Goal: Answer question/provide support: Share knowledge or assist other users

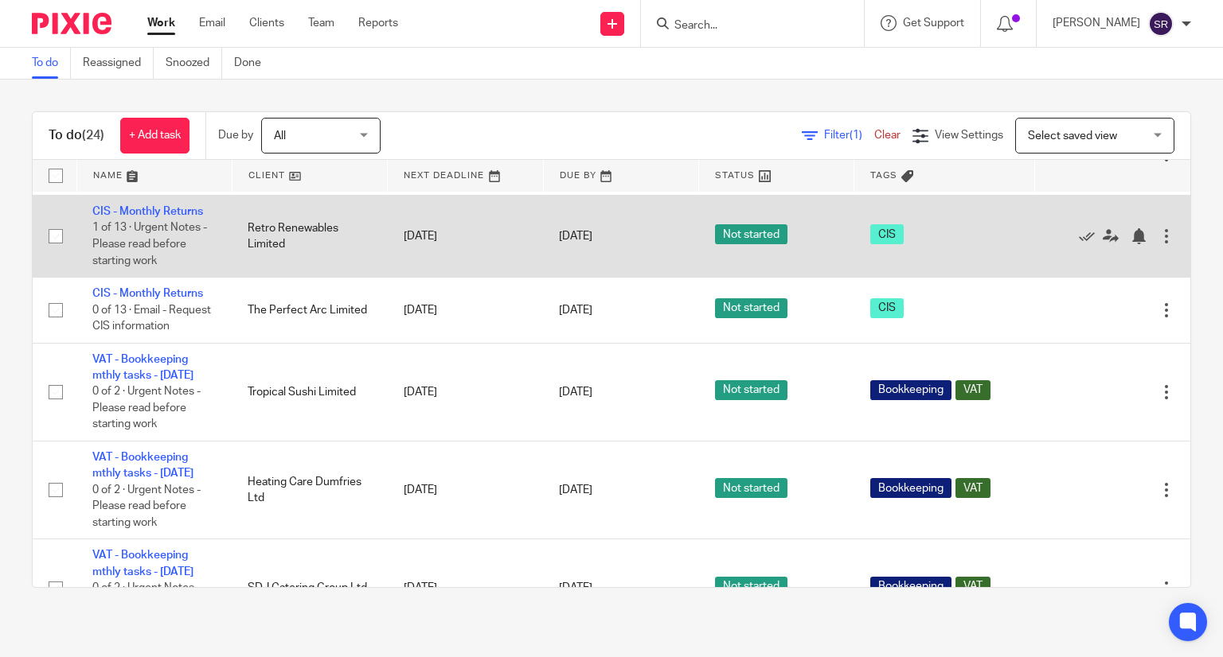
scroll to position [478, 0]
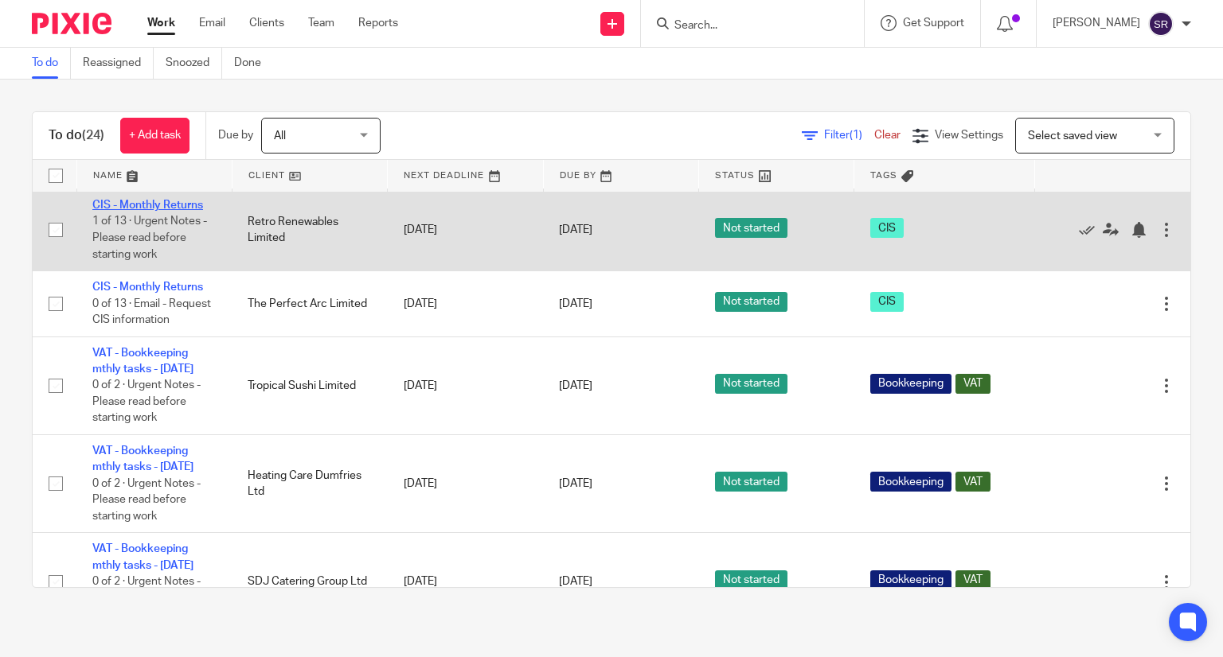
click at [143, 211] on link "CIS - Monthly Returns" at bounding box center [147, 205] width 111 height 11
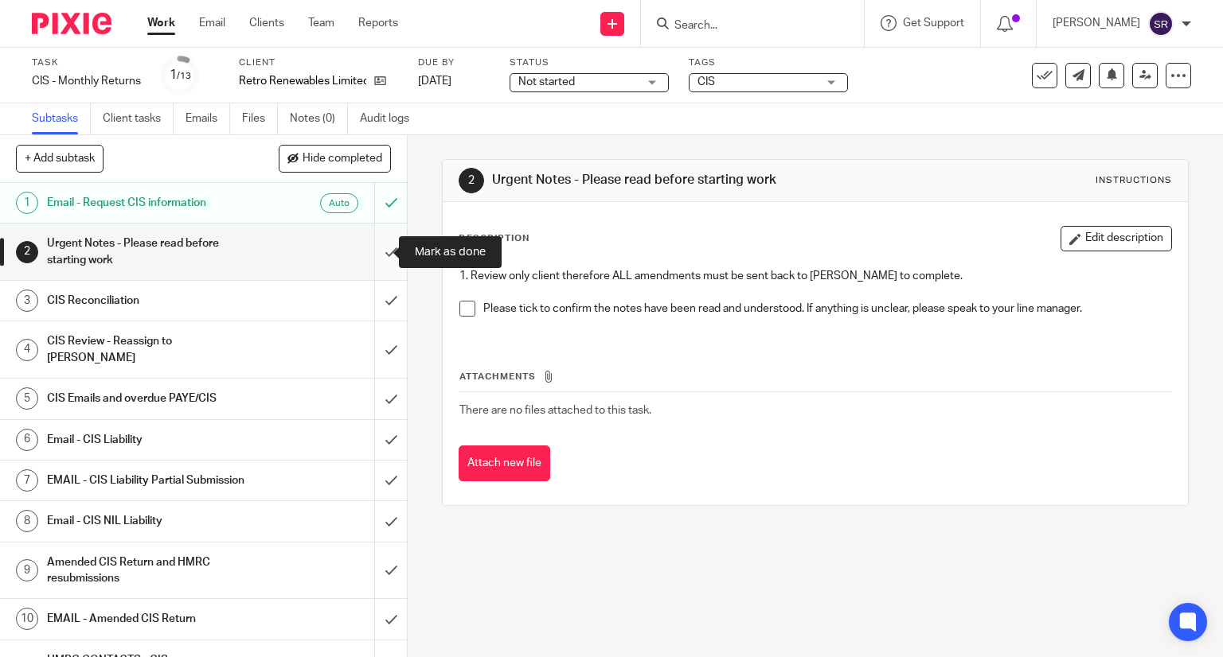
click at [369, 242] on input "submit" at bounding box center [203, 252] width 407 height 57
click at [459, 310] on span at bounding box center [467, 309] width 16 height 16
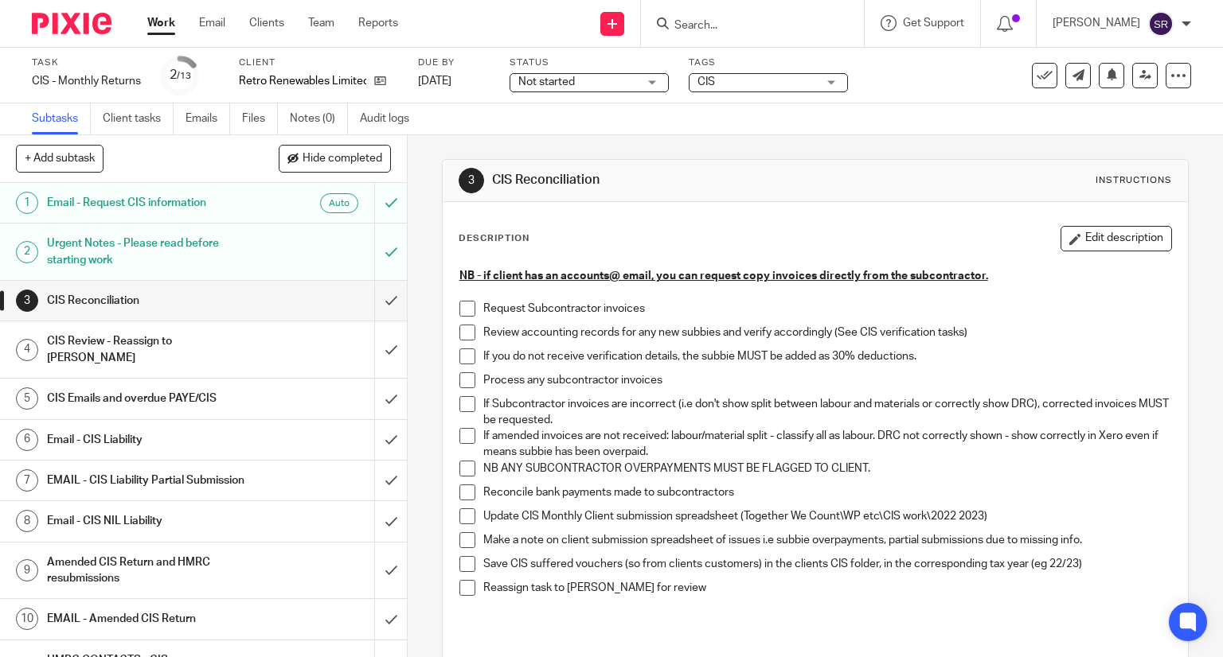
click at [465, 304] on span at bounding box center [467, 309] width 16 height 16
click at [465, 329] on span at bounding box center [467, 333] width 16 height 16
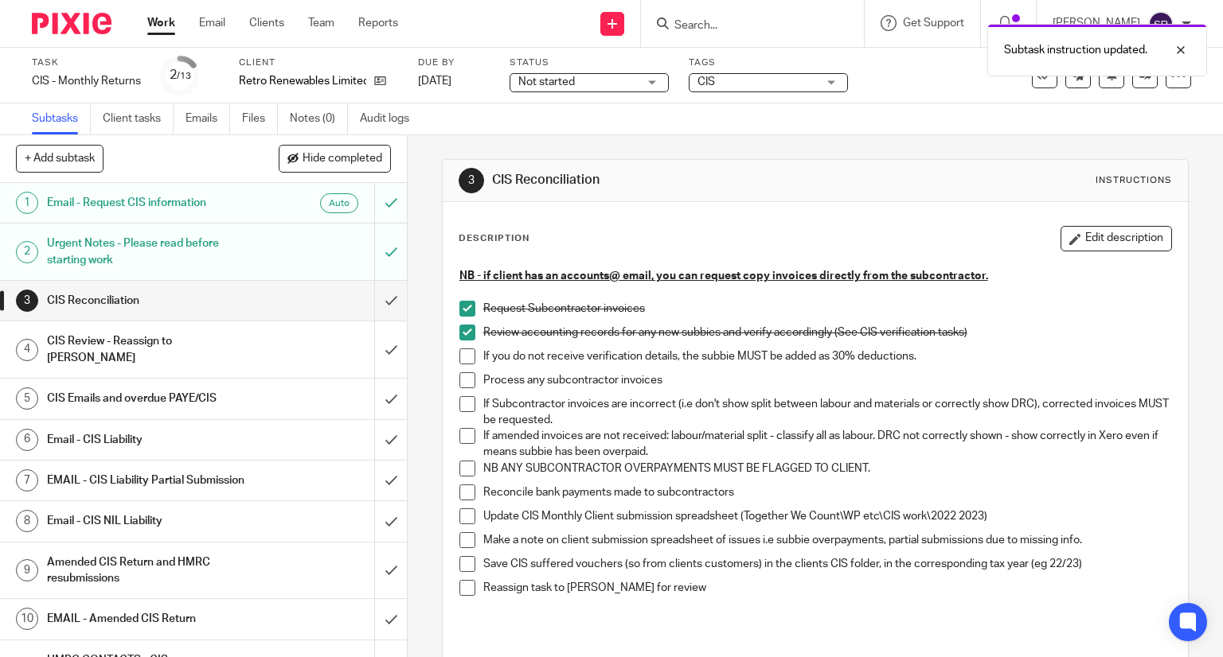
click at [459, 357] on span at bounding box center [467, 357] width 16 height 16
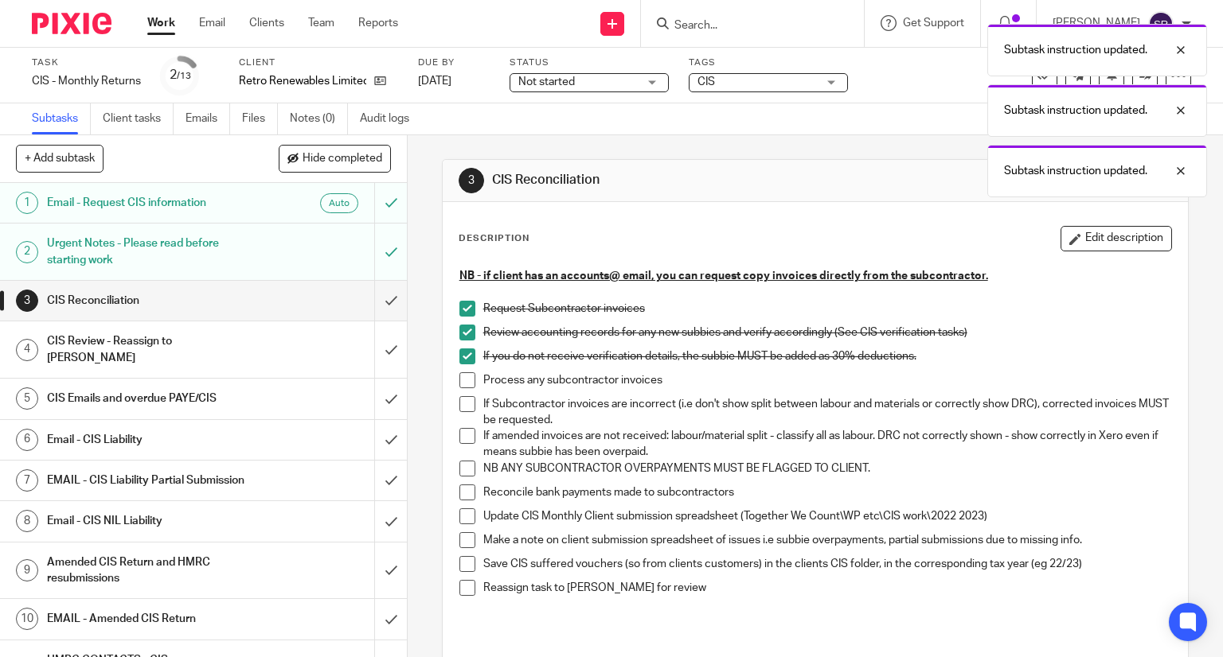
click at [459, 376] on span at bounding box center [467, 381] width 16 height 16
click at [459, 397] on span at bounding box center [467, 404] width 16 height 16
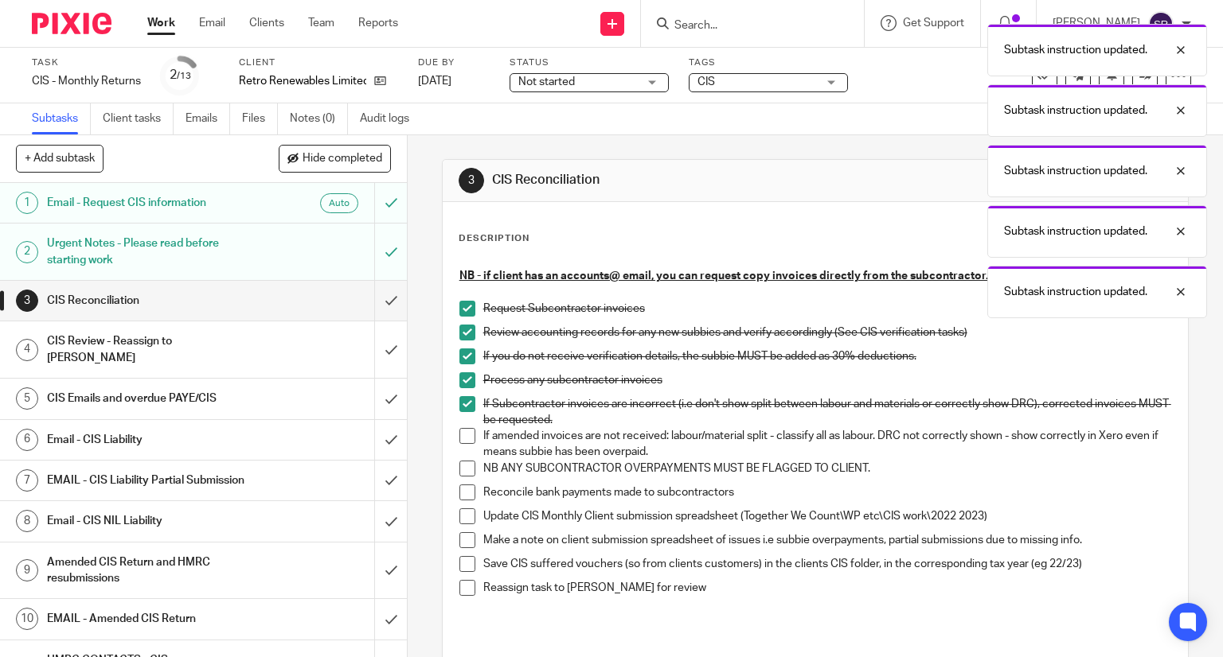
click at [462, 425] on li "If Subcontractor invoices are incorrect (i.e don't show split between labour an…" at bounding box center [815, 412] width 712 height 33
click at [461, 432] on span at bounding box center [467, 436] width 16 height 16
click at [460, 461] on span at bounding box center [467, 469] width 16 height 16
click at [459, 485] on span at bounding box center [467, 493] width 16 height 16
click at [459, 504] on li "Reconcile bank payments made to subcontractors" at bounding box center [815, 497] width 712 height 24
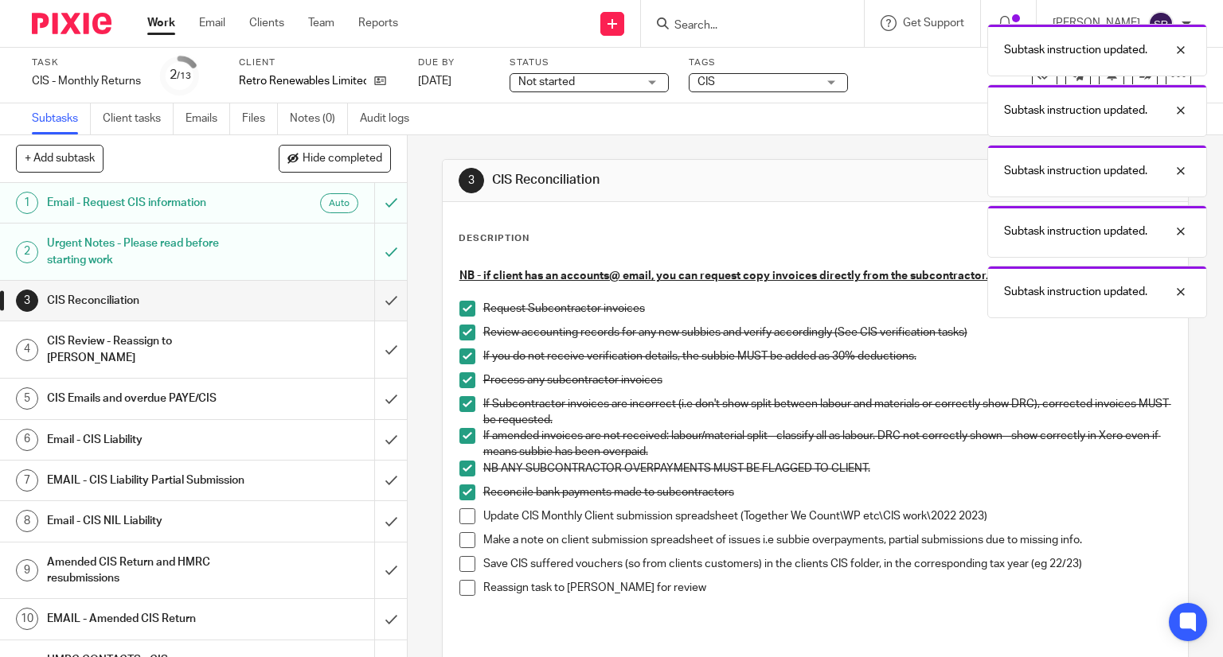
click at [459, 509] on span at bounding box center [467, 517] width 16 height 16
click at [459, 533] on span at bounding box center [467, 541] width 16 height 16
drag, startPoint x: 466, startPoint y: 558, endPoint x: 466, endPoint y: 570, distance: 11.9
click at [466, 558] on span at bounding box center [467, 564] width 16 height 16
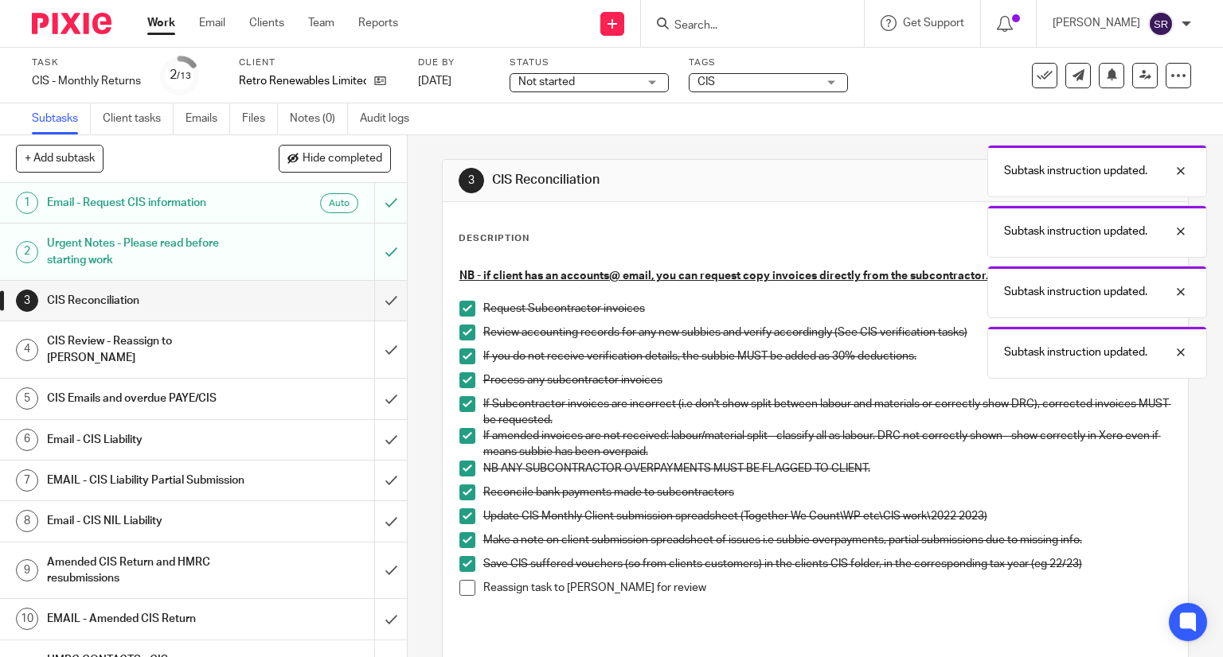
click at [467, 580] on span at bounding box center [467, 588] width 16 height 16
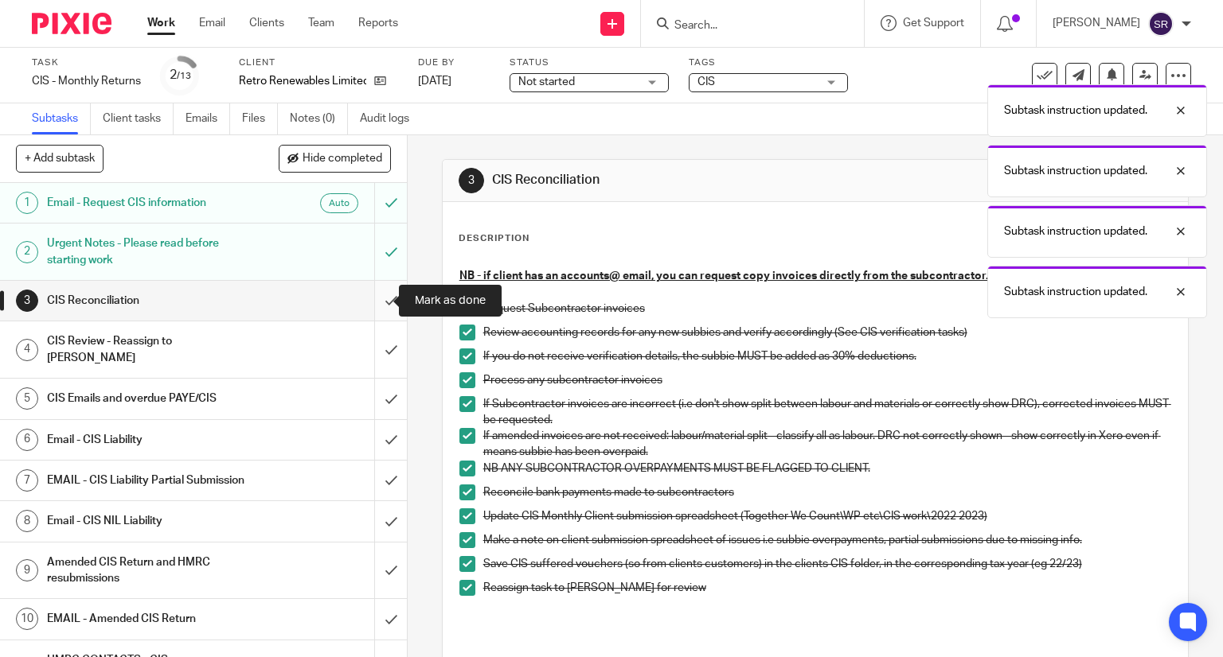
click at [376, 295] on input "submit" at bounding box center [203, 301] width 407 height 40
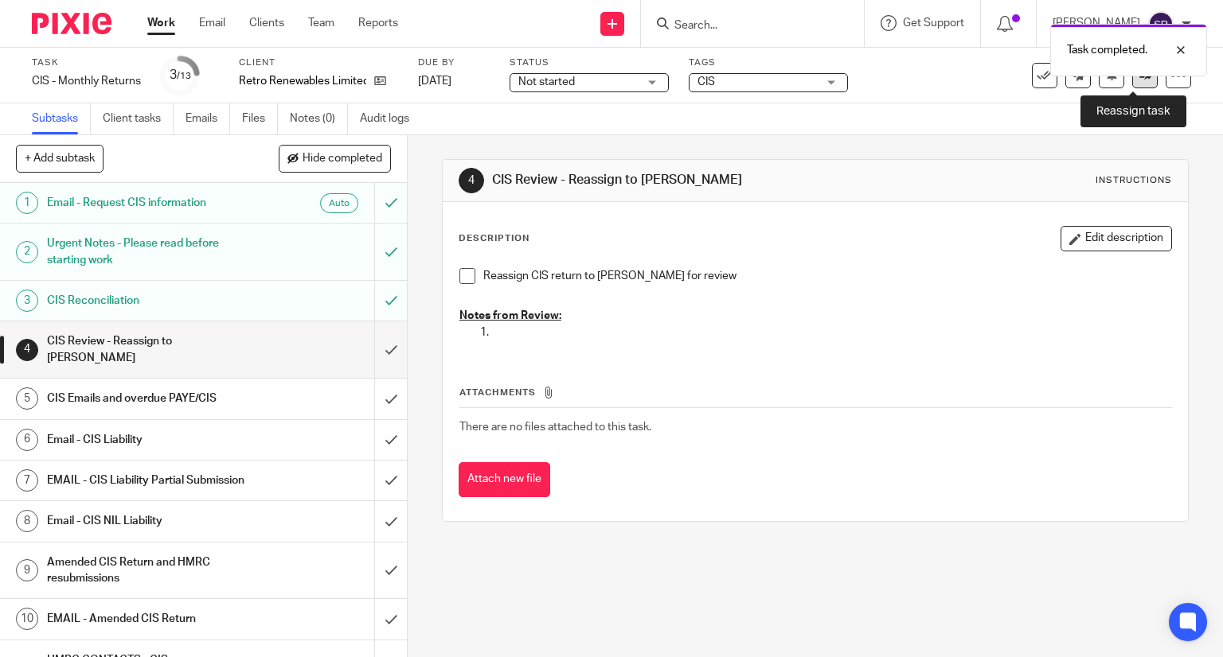
click at [1139, 80] on icon at bounding box center [1145, 75] width 12 height 12
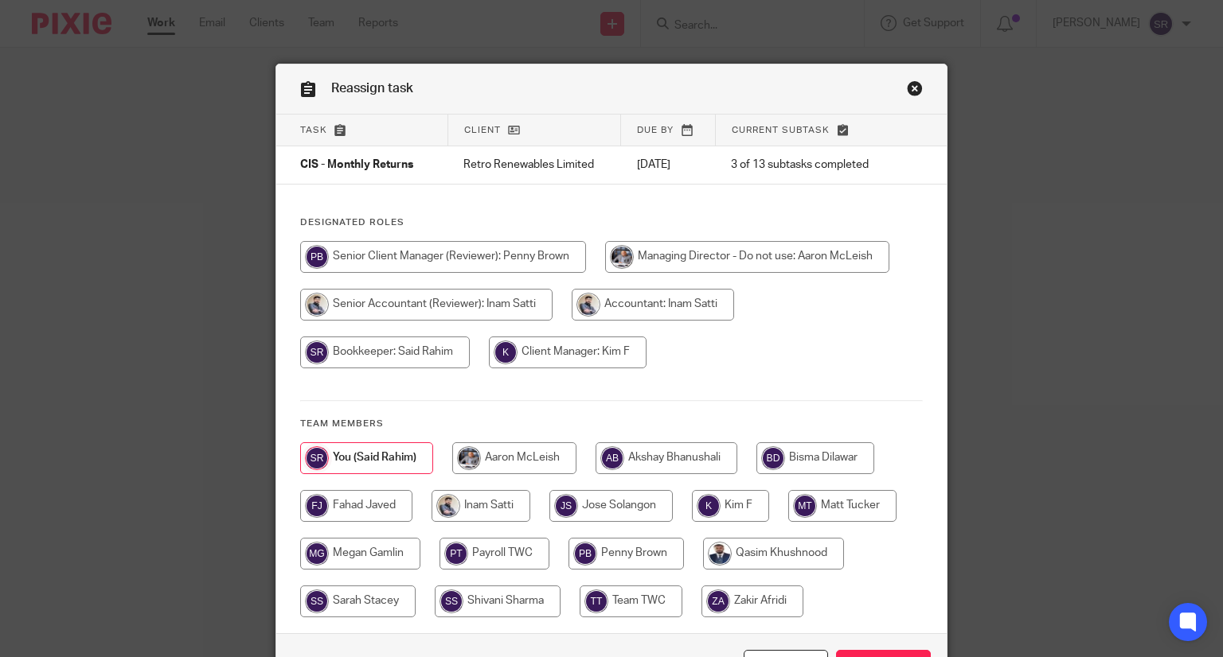
click at [592, 358] on input "radio" at bounding box center [568, 353] width 158 height 32
radio input "true"
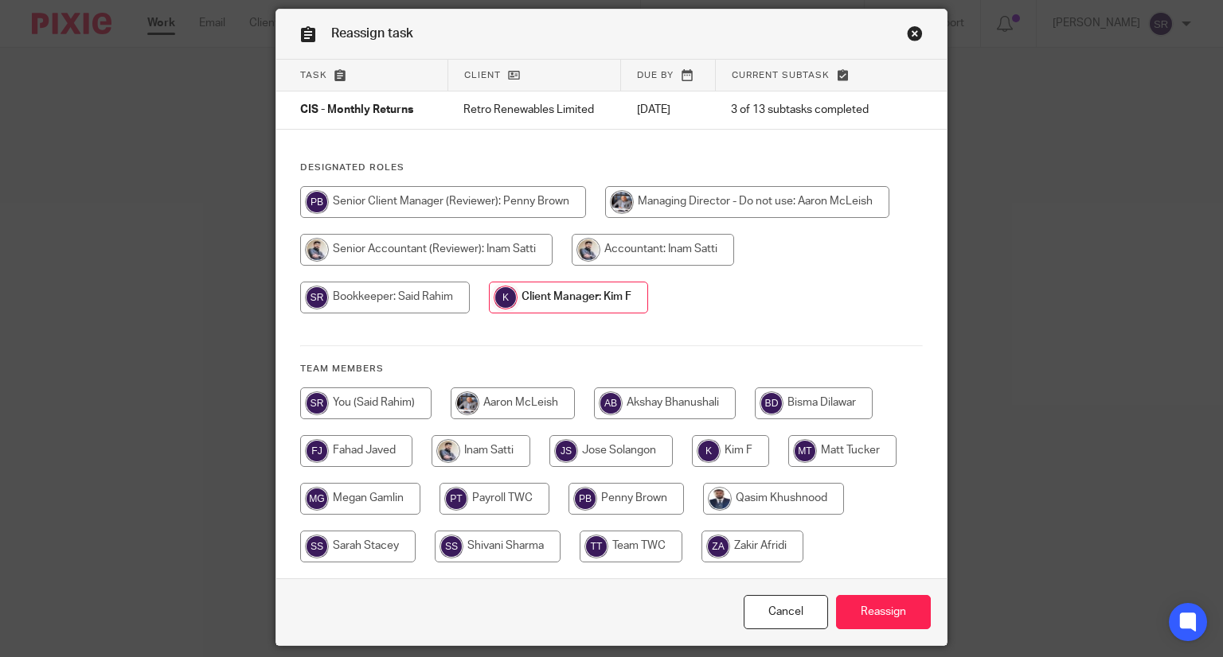
scroll to position [107, 0]
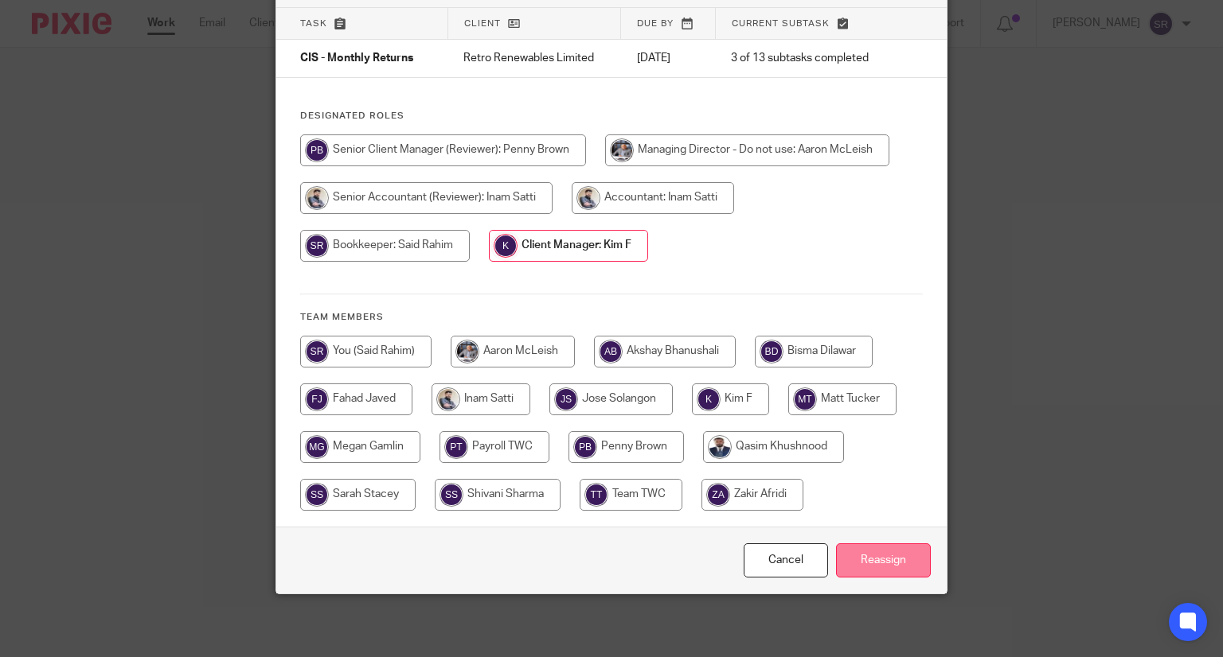
click at [851, 552] on input "Reassign" at bounding box center [883, 561] width 95 height 34
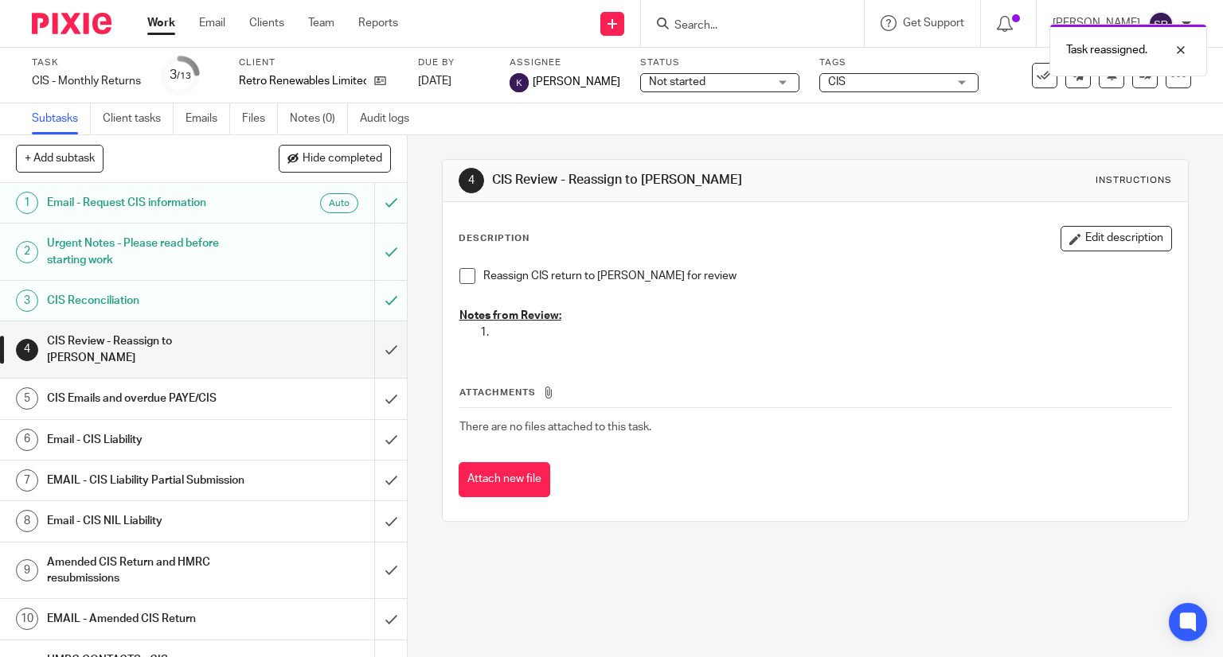
click at [164, 31] on link "Work" at bounding box center [161, 23] width 28 height 16
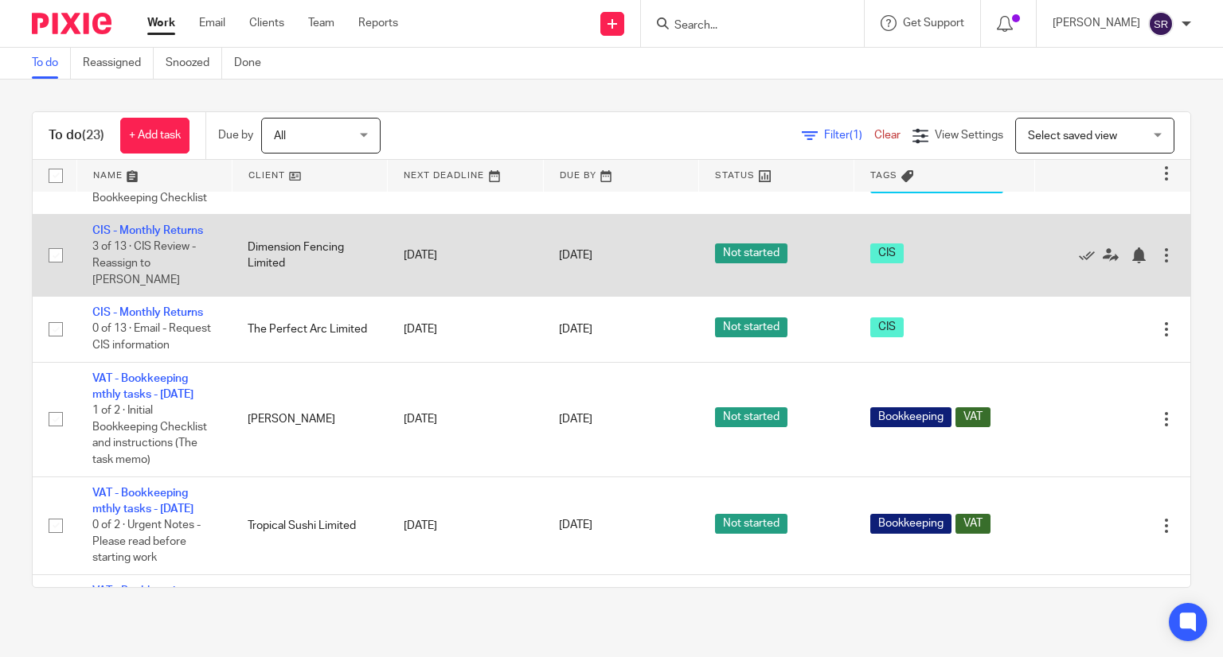
scroll to position [398, 0]
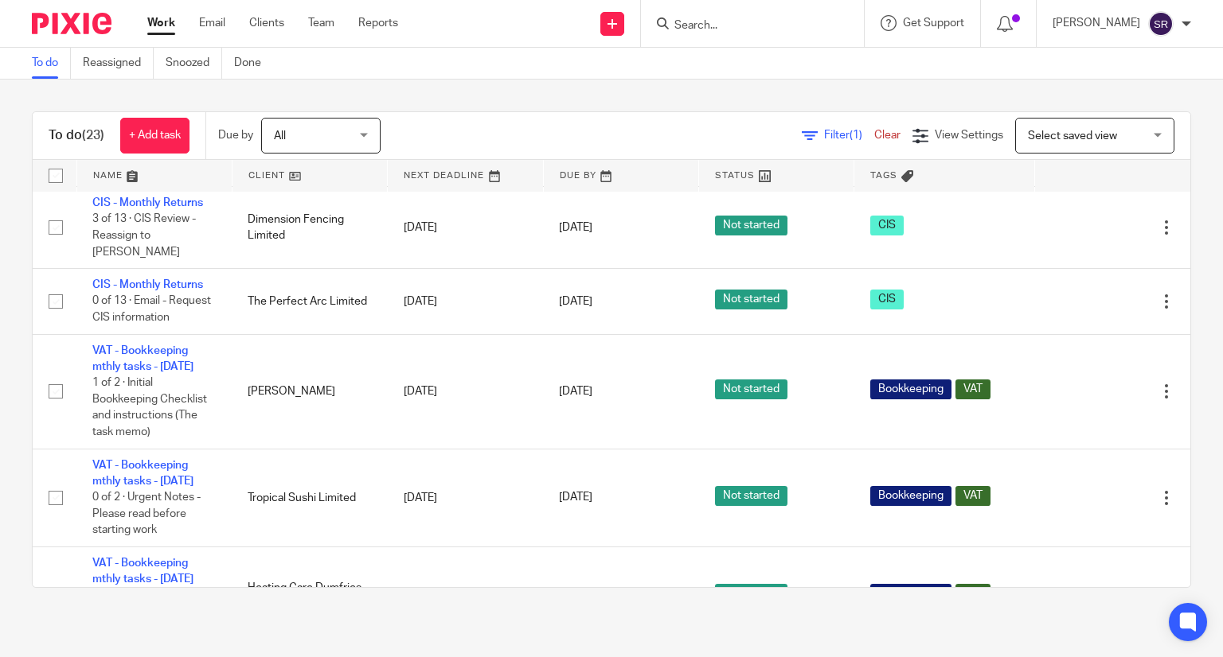
click at [816, 25] on input "Search" at bounding box center [744, 26] width 143 height 14
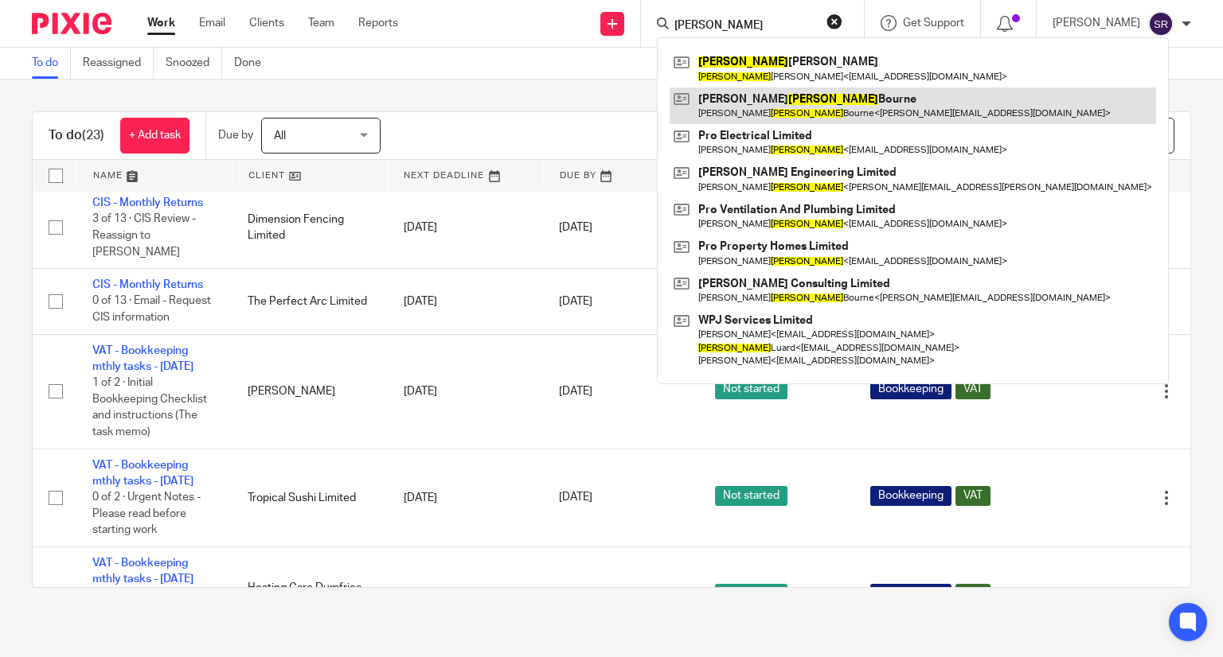
type input "peter"
click at [777, 92] on link at bounding box center [912, 106] width 486 height 37
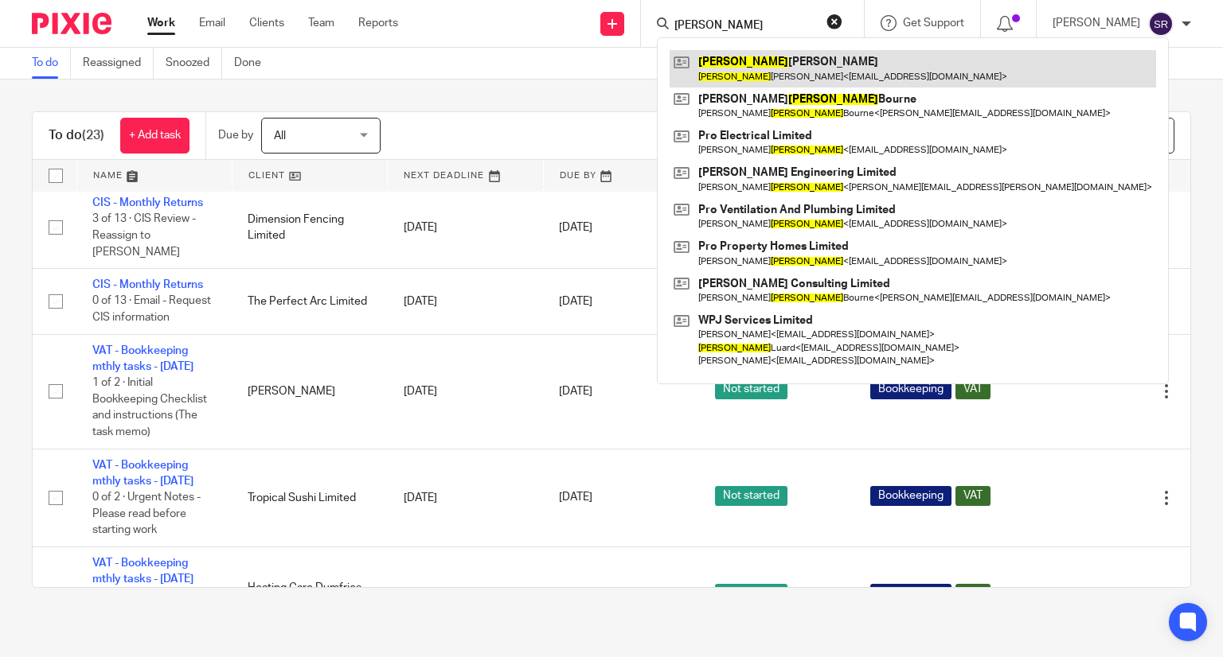
click at [775, 83] on link at bounding box center [912, 68] width 486 height 37
click at [774, 74] on link at bounding box center [912, 68] width 486 height 37
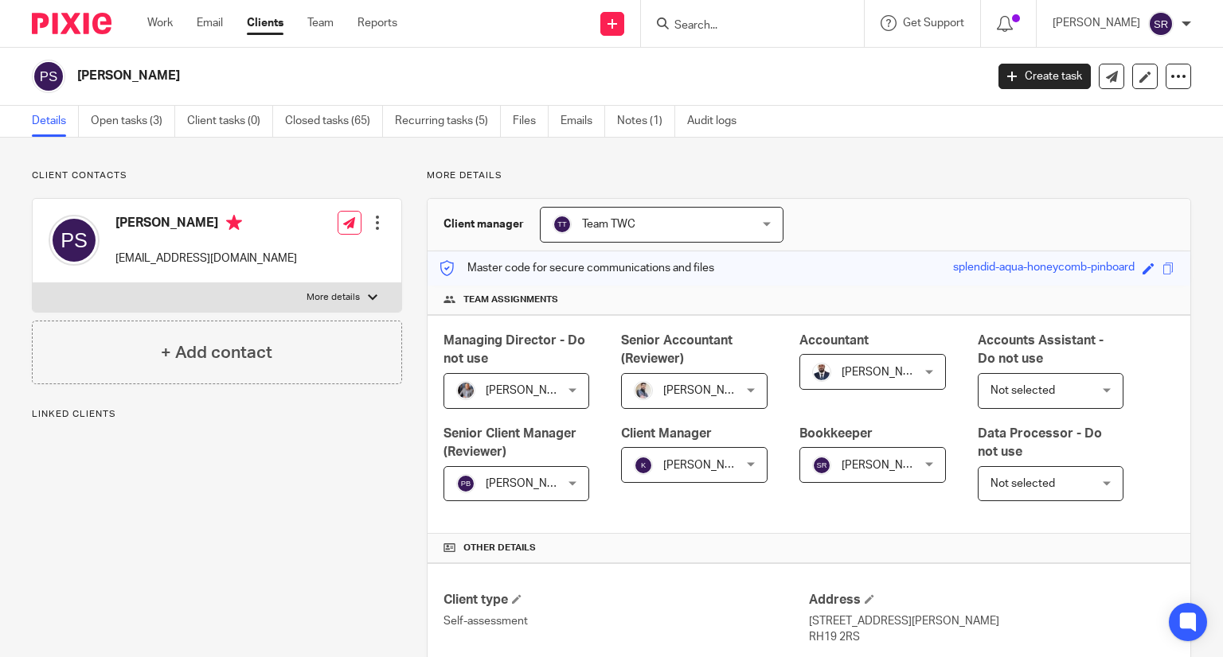
click at [627, 123] on link "Notes (1)" at bounding box center [646, 121] width 58 height 31
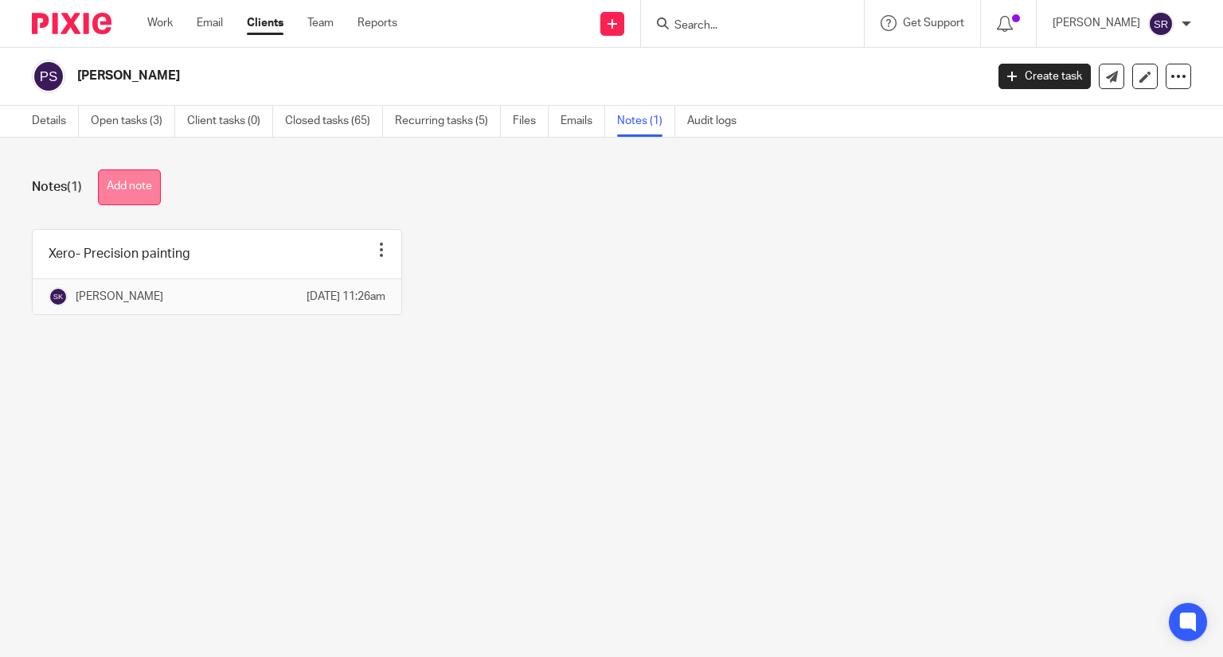
click at [124, 192] on button "Add note" at bounding box center [129, 188] width 63 height 36
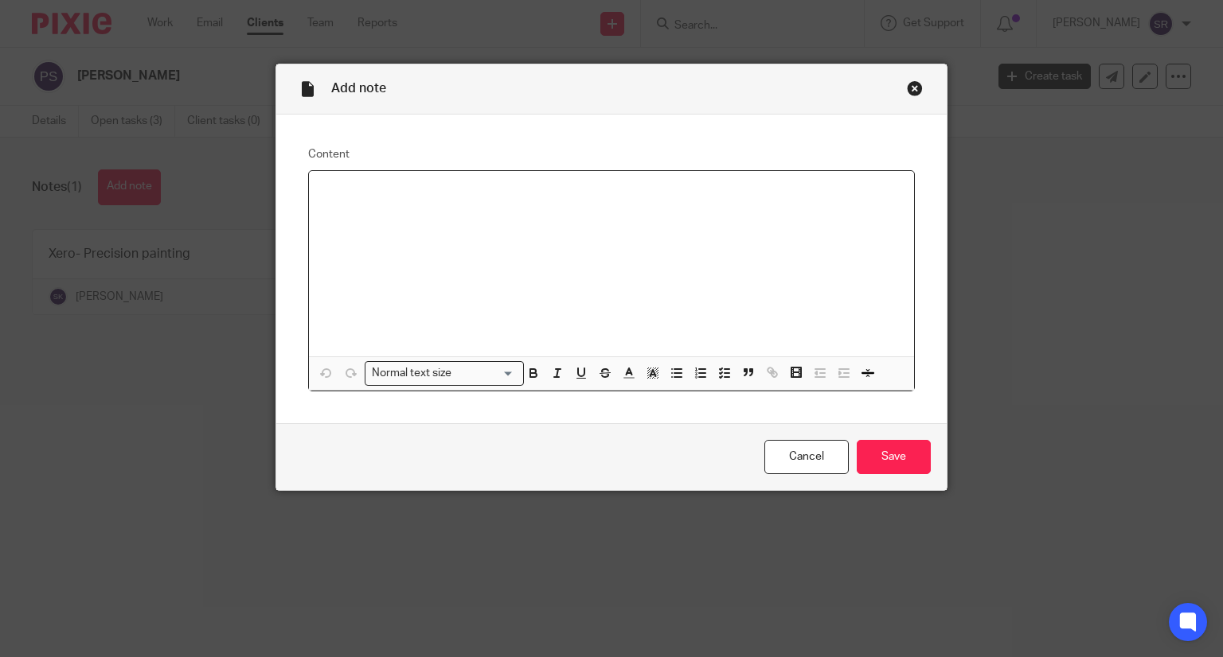
paste div
click at [882, 465] on input "Save" at bounding box center [893, 457] width 74 height 34
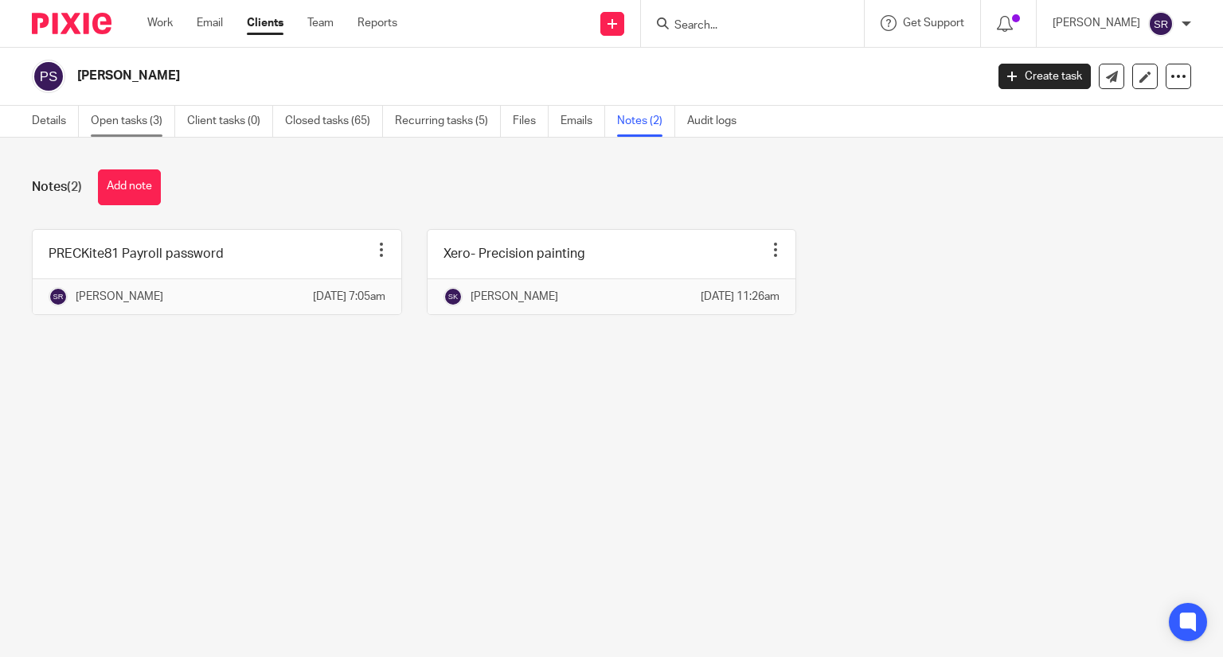
click at [149, 135] on link "Open tasks (3)" at bounding box center [133, 121] width 84 height 31
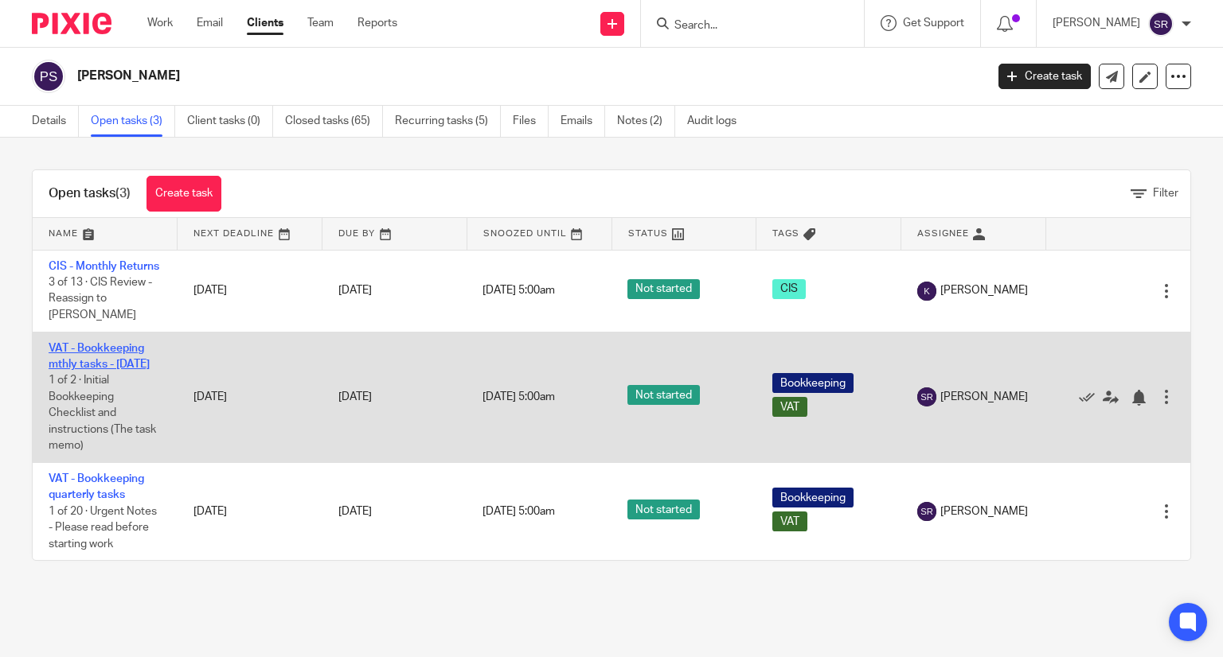
click at [107, 361] on link "VAT - Bookkeeping mthly tasks - [DATE]" at bounding box center [99, 356] width 101 height 27
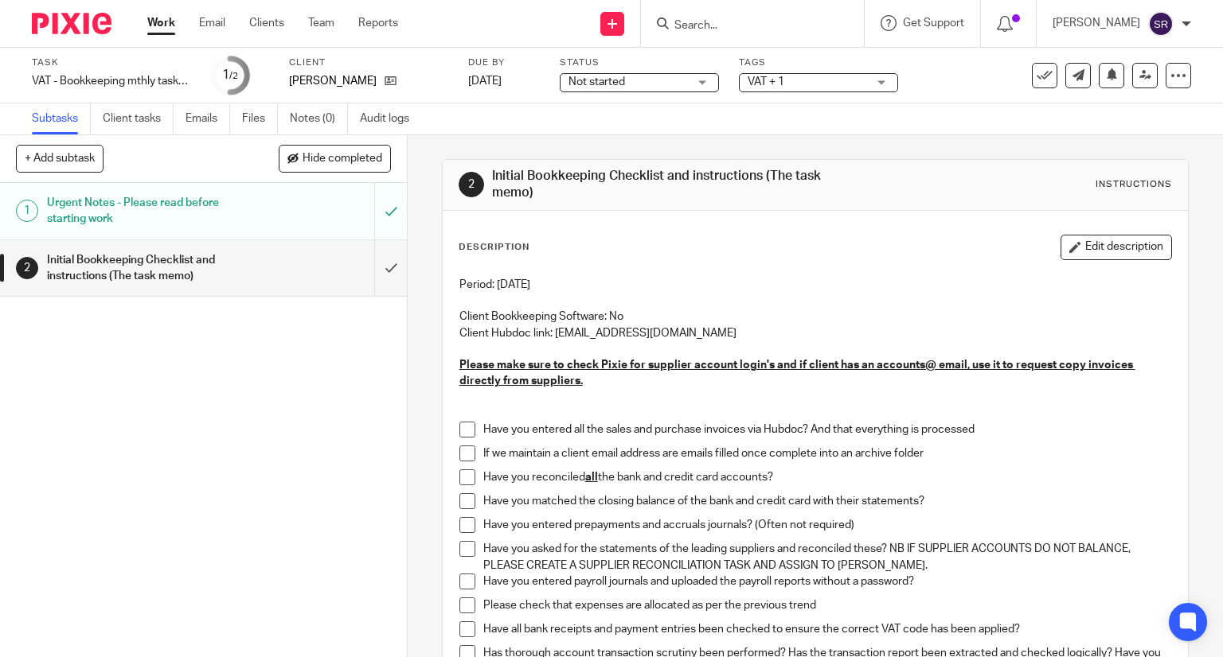
click at [465, 431] on span at bounding box center [467, 430] width 16 height 16
click at [462, 458] on span at bounding box center [467, 454] width 16 height 16
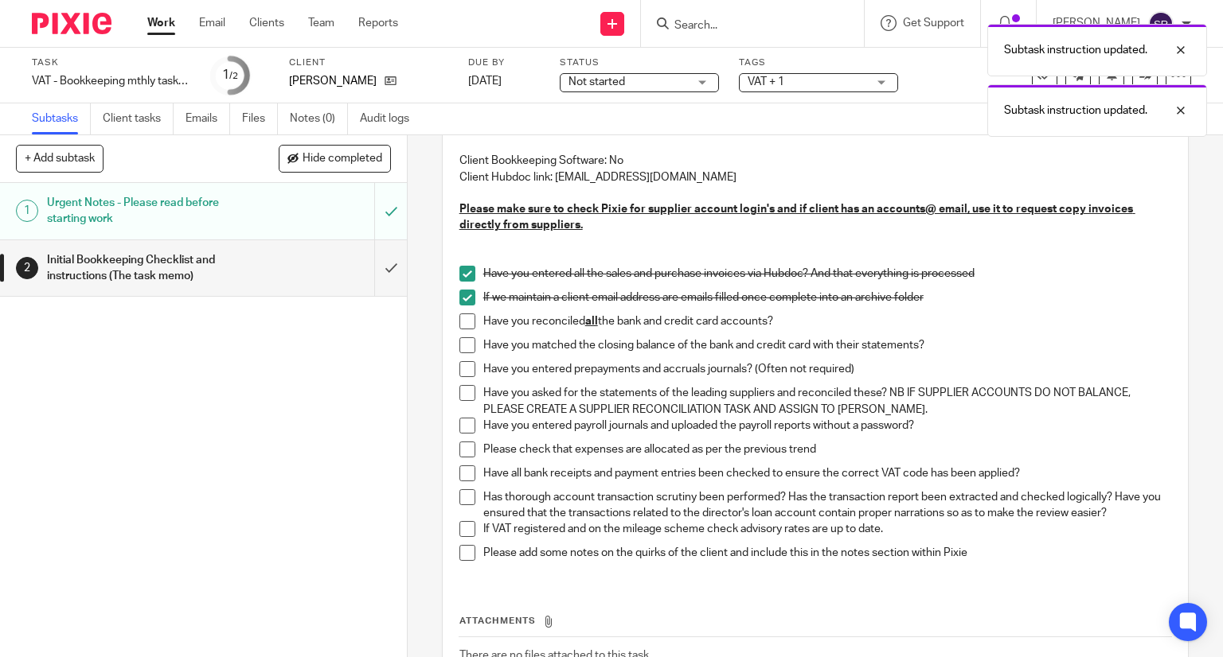
scroll to position [159, 0]
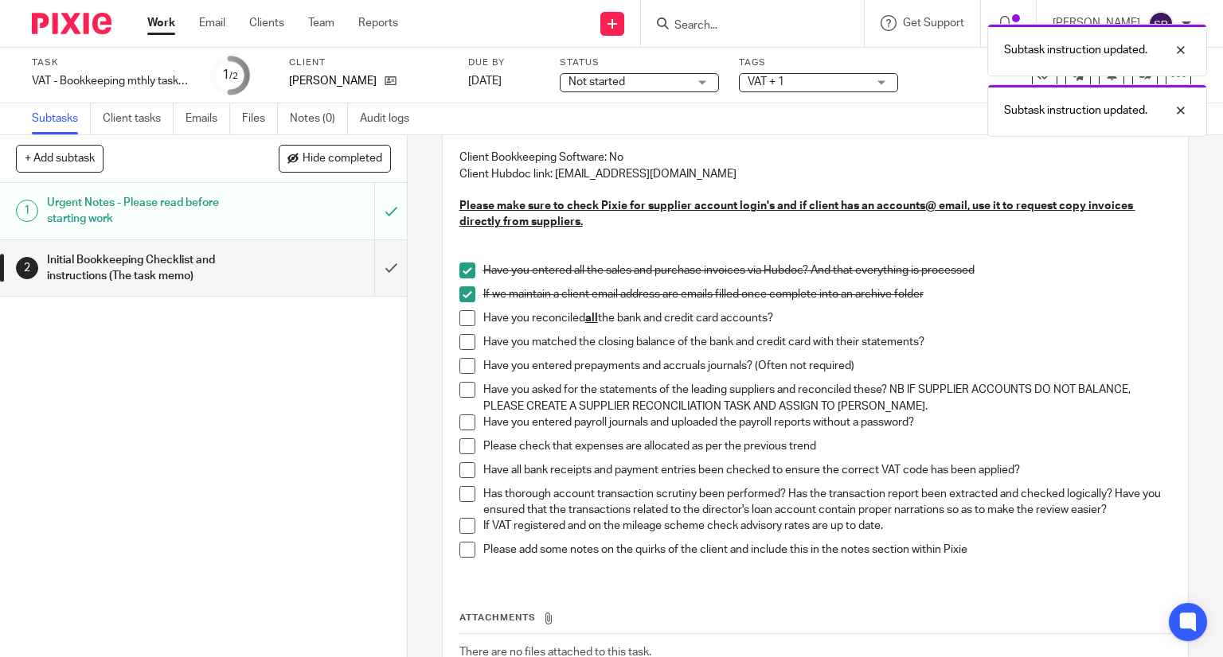
click at [465, 322] on span at bounding box center [467, 318] width 16 height 16
click at [462, 341] on span at bounding box center [467, 342] width 16 height 16
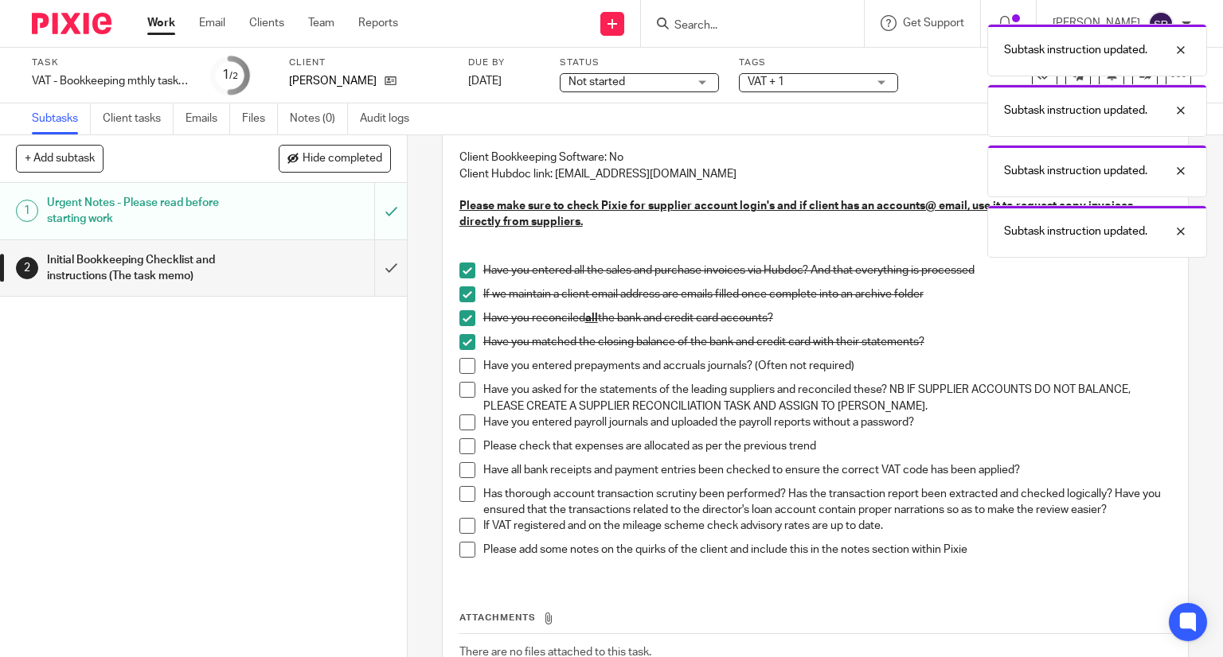
click at [462, 364] on span at bounding box center [467, 366] width 16 height 16
click at [465, 387] on span at bounding box center [467, 390] width 16 height 16
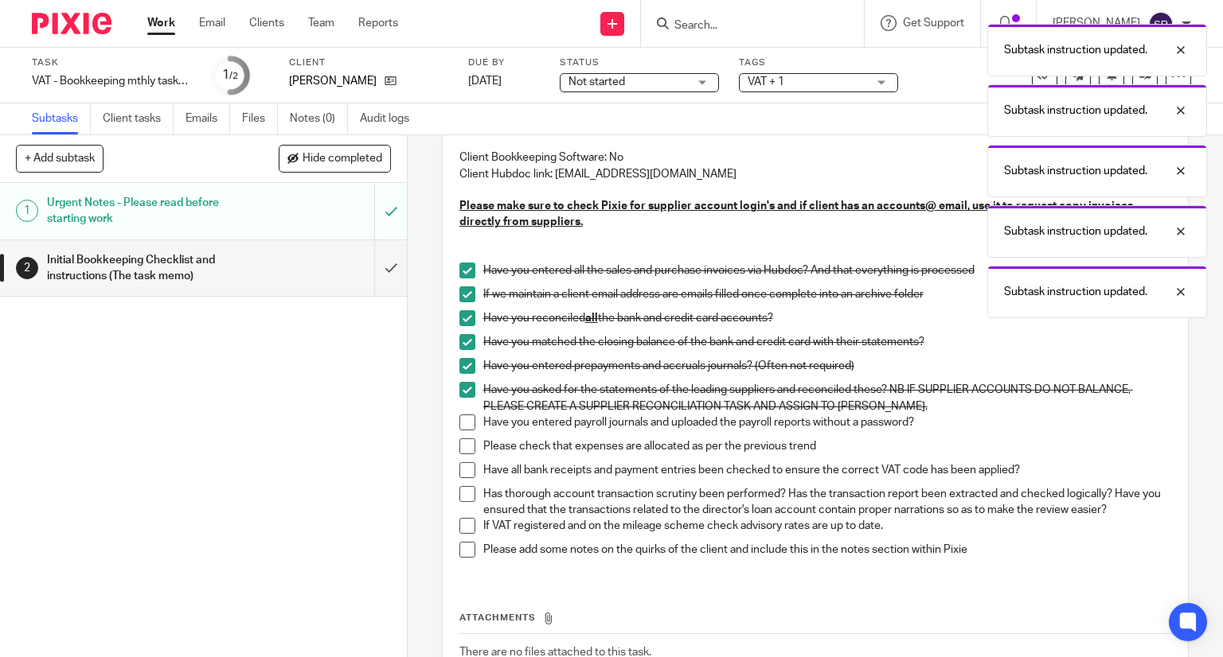
click at [462, 415] on span at bounding box center [467, 423] width 16 height 16
click at [459, 437] on li "Have you entered payroll journals and uploaded the payroll reports without a pa…" at bounding box center [815, 427] width 712 height 24
click at [459, 462] on span at bounding box center [467, 470] width 16 height 16
click at [459, 446] on span at bounding box center [467, 447] width 16 height 16
click at [466, 494] on span at bounding box center [467, 494] width 16 height 16
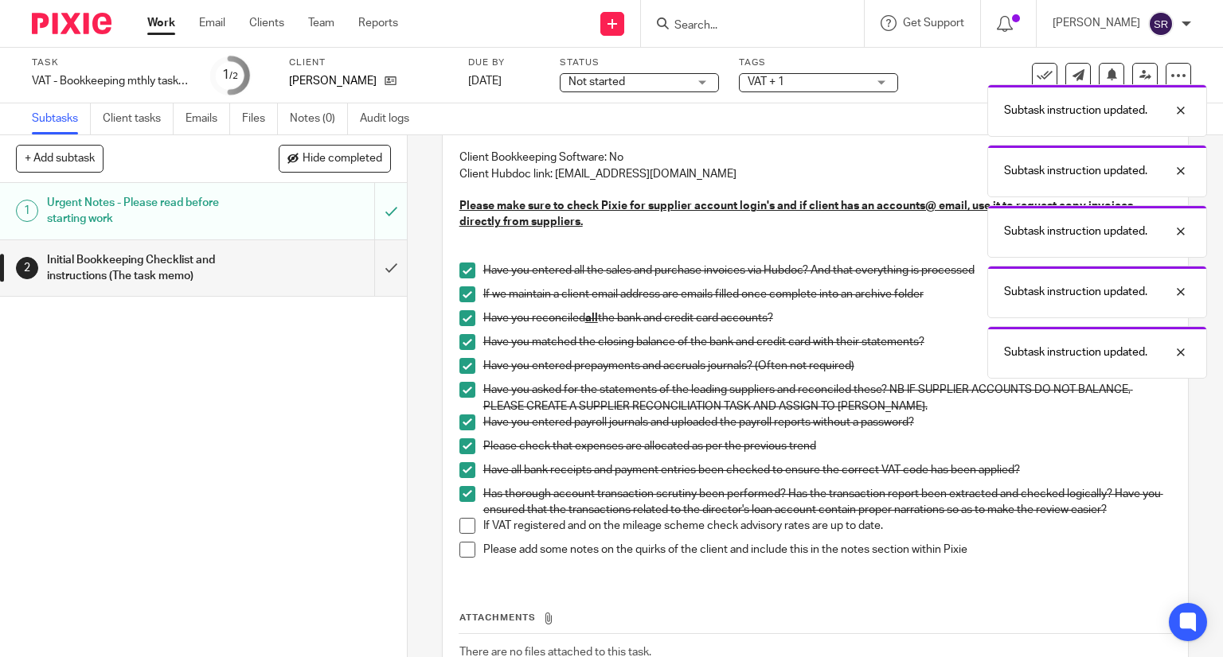
click at [462, 528] on span at bounding box center [467, 526] width 16 height 16
click at [462, 549] on span at bounding box center [467, 550] width 16 height 16
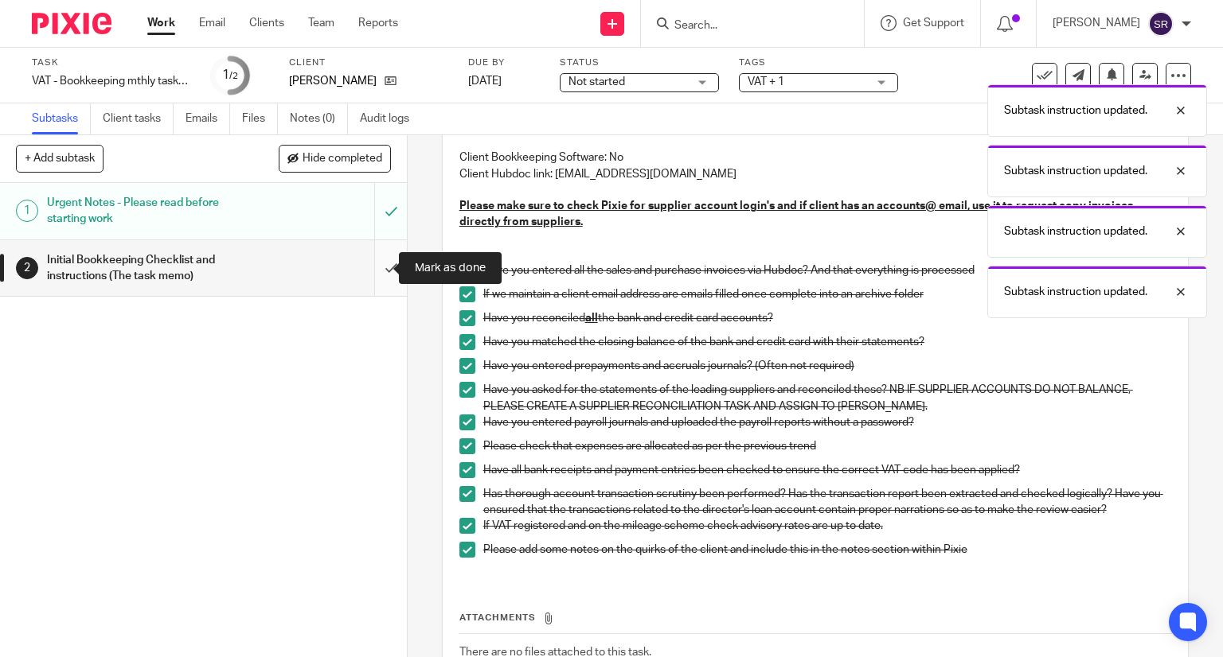
click at [365, 265] on input "submit" at bounding box center [203, 268] width 407 height 57
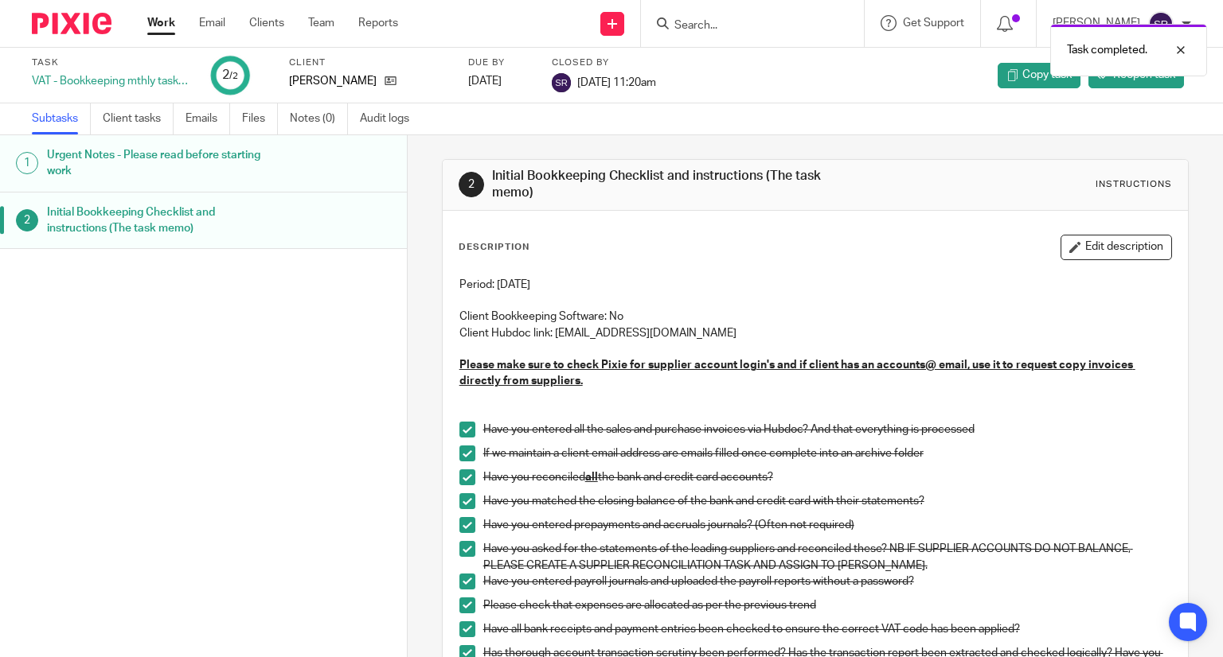
click at [177, 20] on ul "Work Email Clients Team Reports" at bounding box center [284, 23] width 275 height 16
click at [171, 22] on link "Work" at bounding box center [161, 23] width 28 height 16
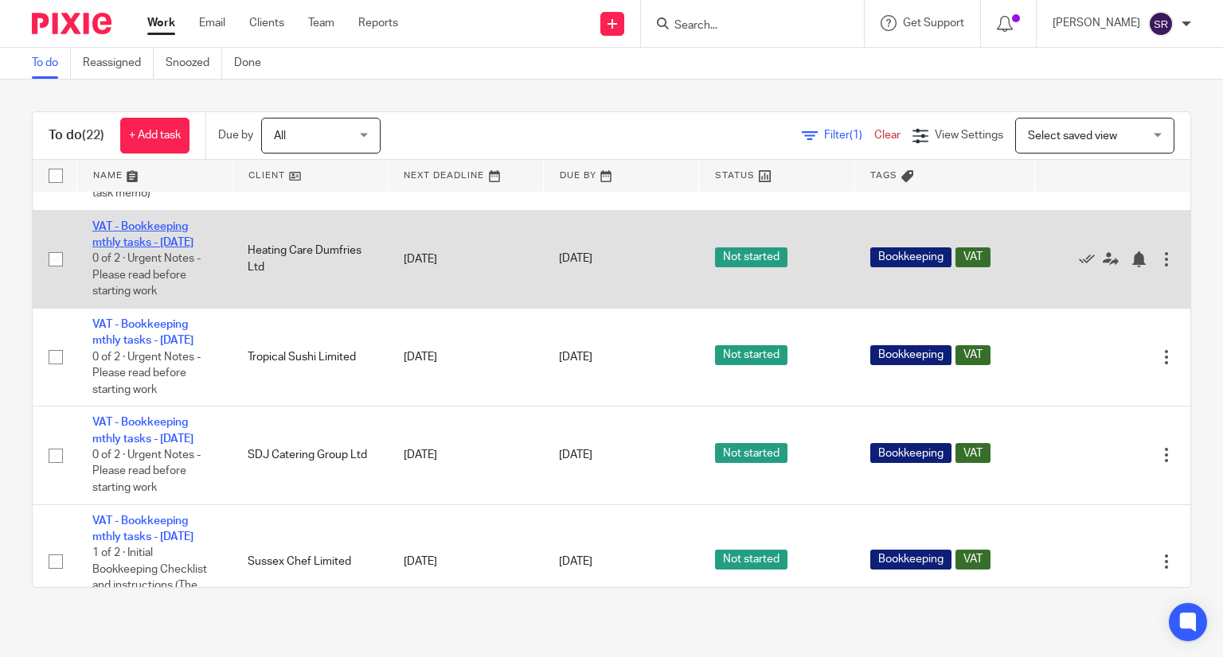
scroll to position [796, 0]
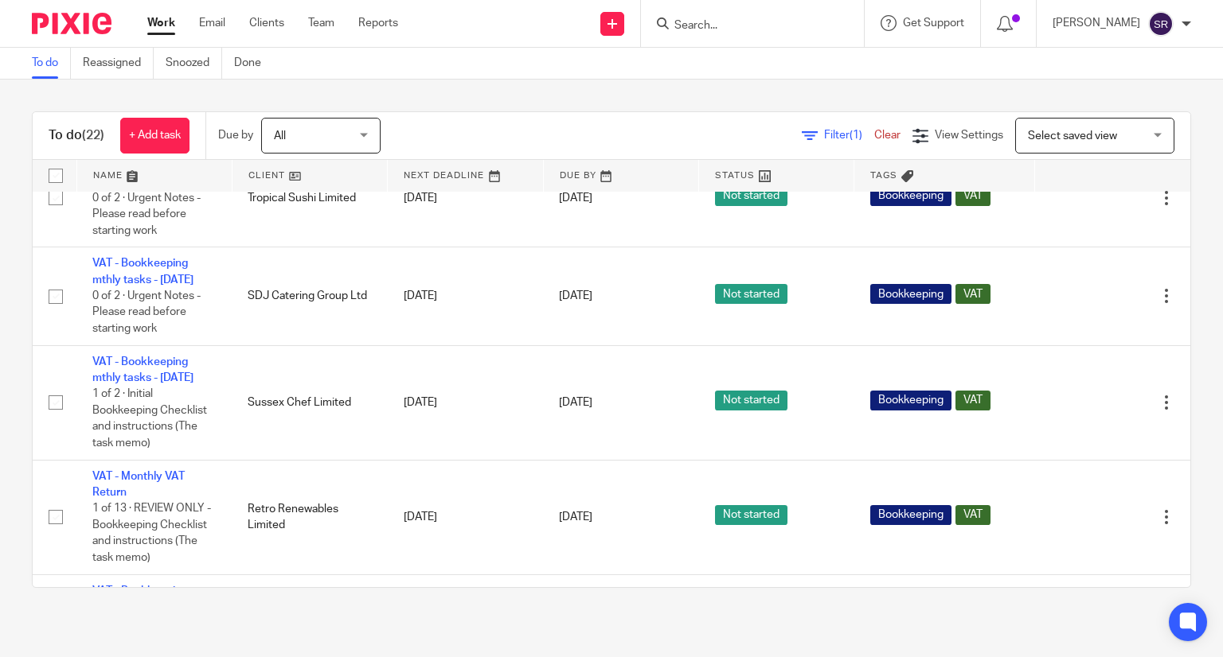
click at [784, 29] on input "Search" at bounding box center [744, 26] width 143 height 14
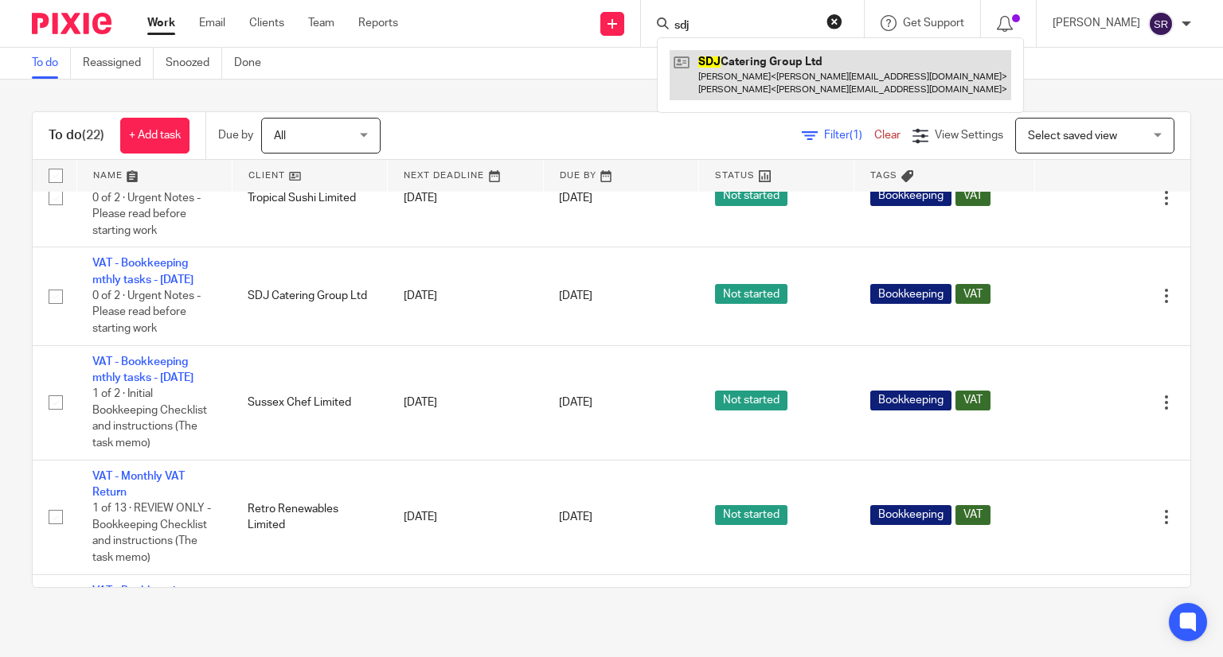
type input "sdj"
click at [796, 78] on link at bounding box center [839, 74] width 341 height 49
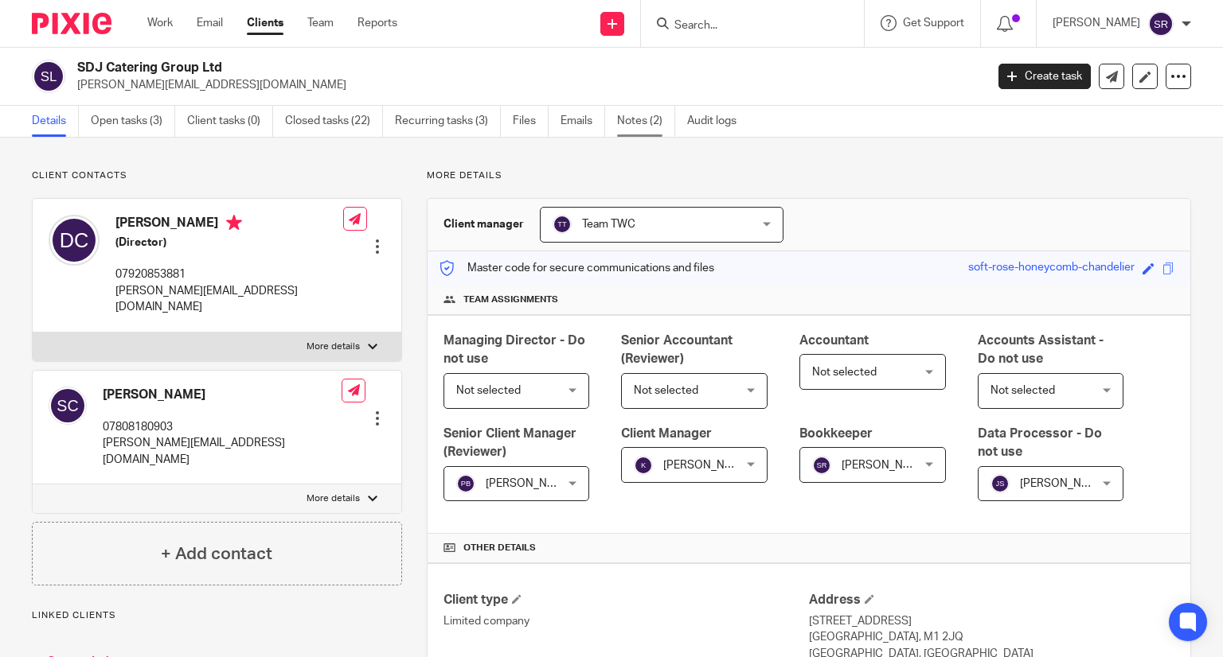
click at [630, 114] on link "Notes (2)" at bounding box center [646, 121] width 58 height 31
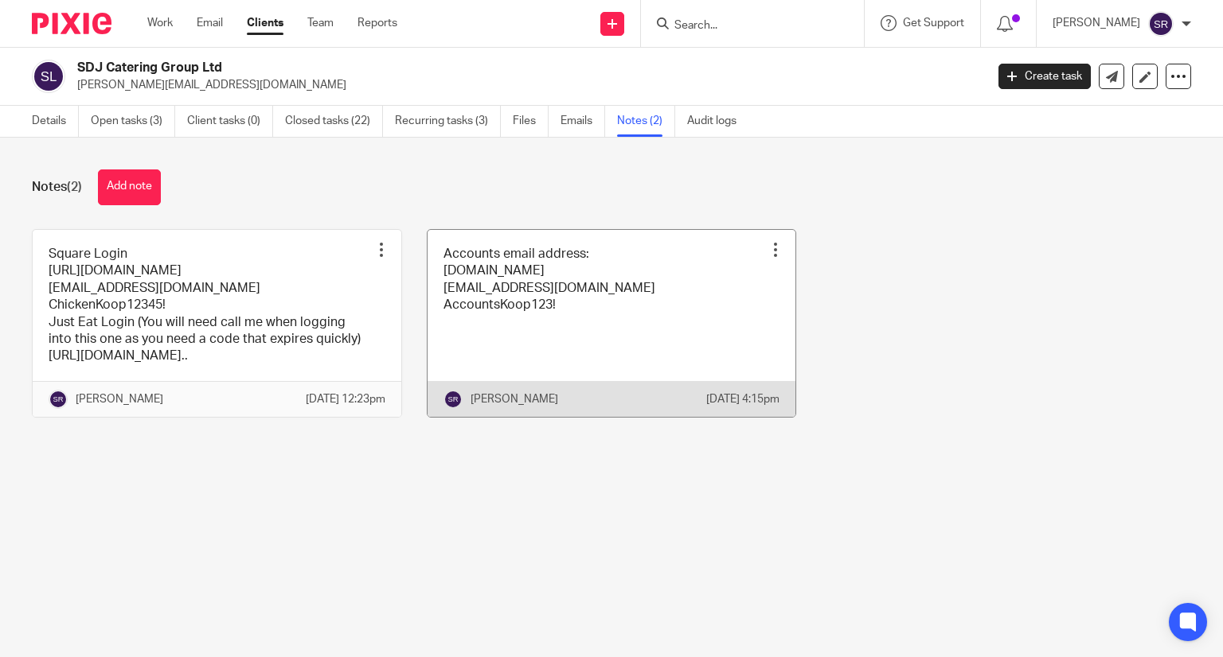
click at [513, 330] on link at bounding box center [611, 323] width 369 height 187
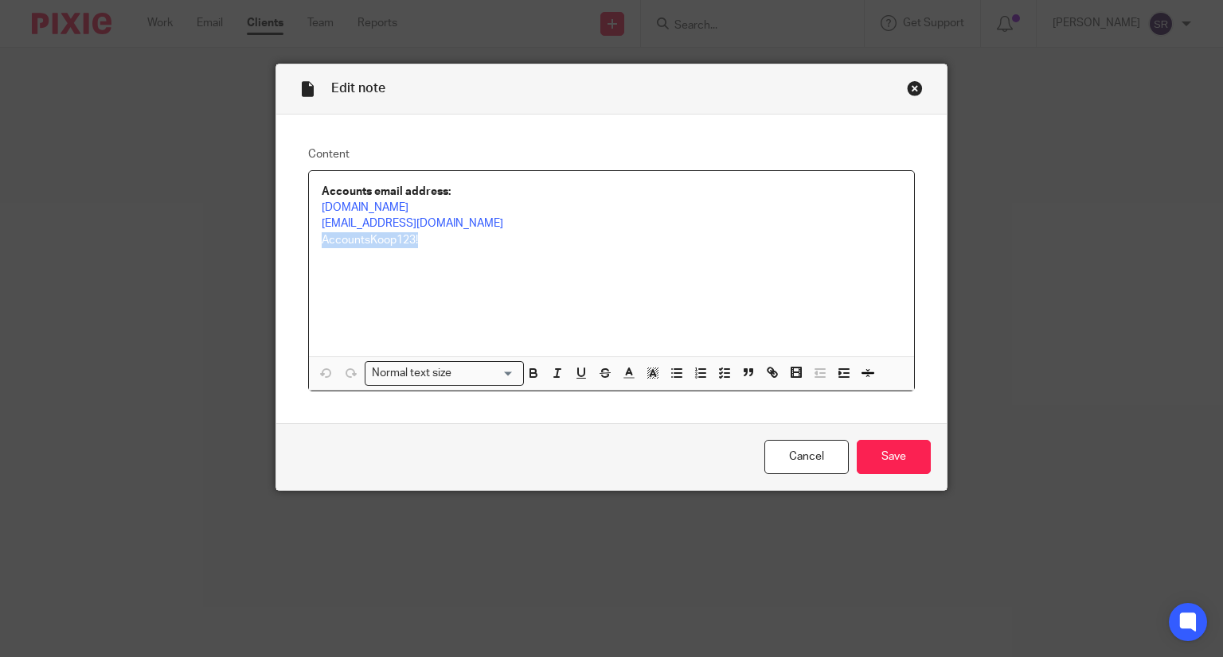
drag, startPoint x: 422, startPoint y: 246, endPoint x: 306, endPoint y: 246, distance: 116.2
click at [309, 246] on div "Accounts email address: [DOMAIN_NAME] [EMAIL_ADDRESS][DOMAIN_NAME] AccountsKoop…" at bounding box center [612, 263] width 606 height 185
click at [860, 449] on input "Save" at bounding box center [893, 457] width 74 height 34
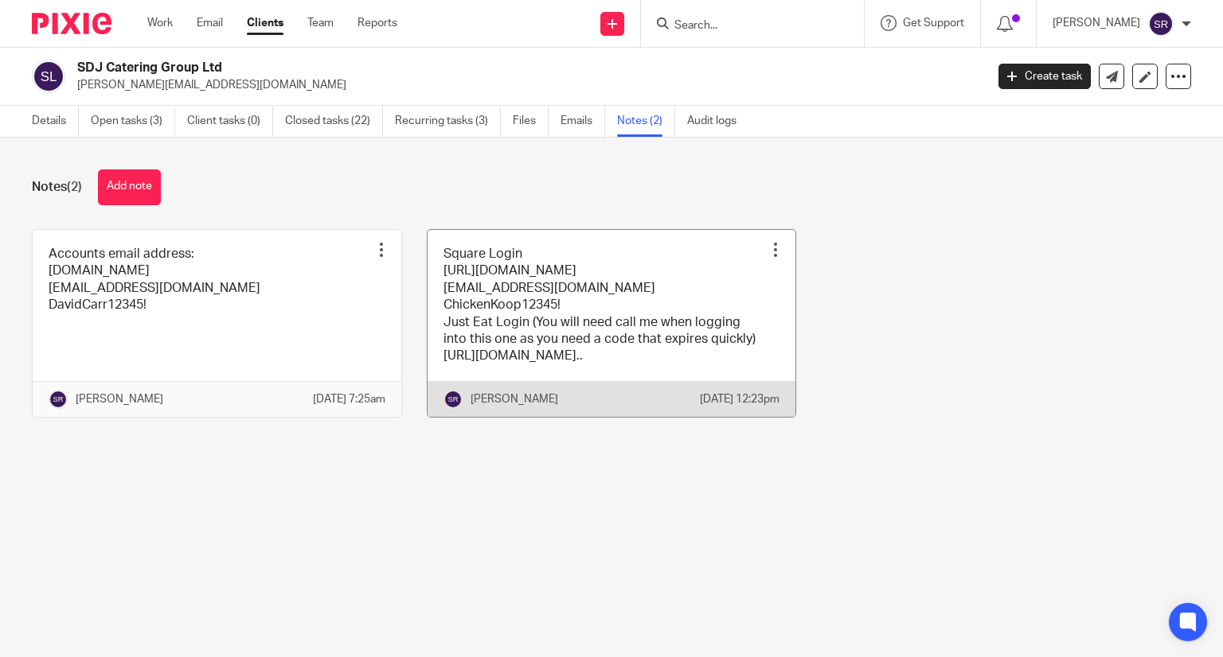
click at [451, 295] on link at bounding box center [611, 323] width 369 height 187
